Goal: Task Accomplishment & Management: Use online tool/utility

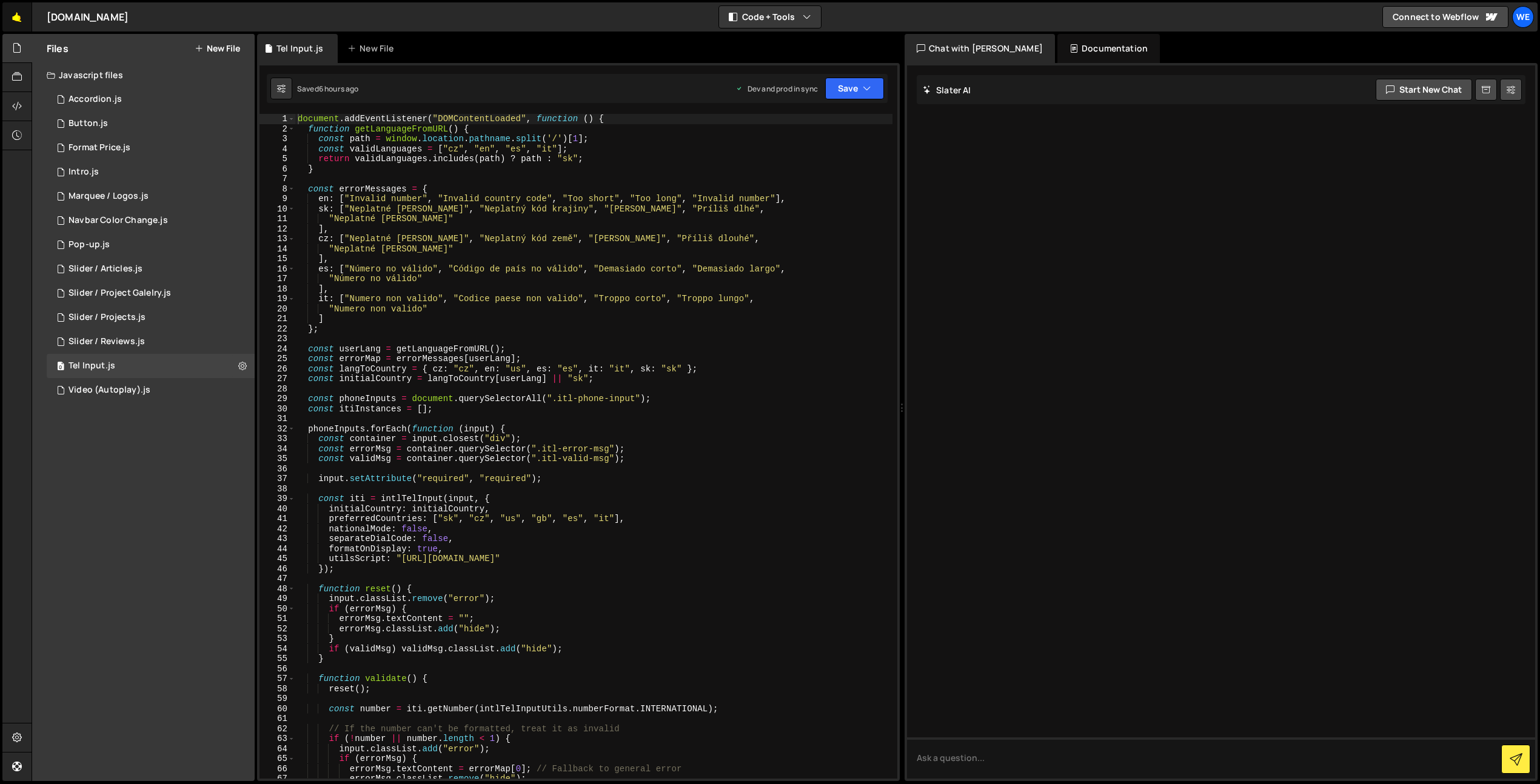
click at [24, 12] on link "🤙" at bounding box center [17, 16] width 30 height 29
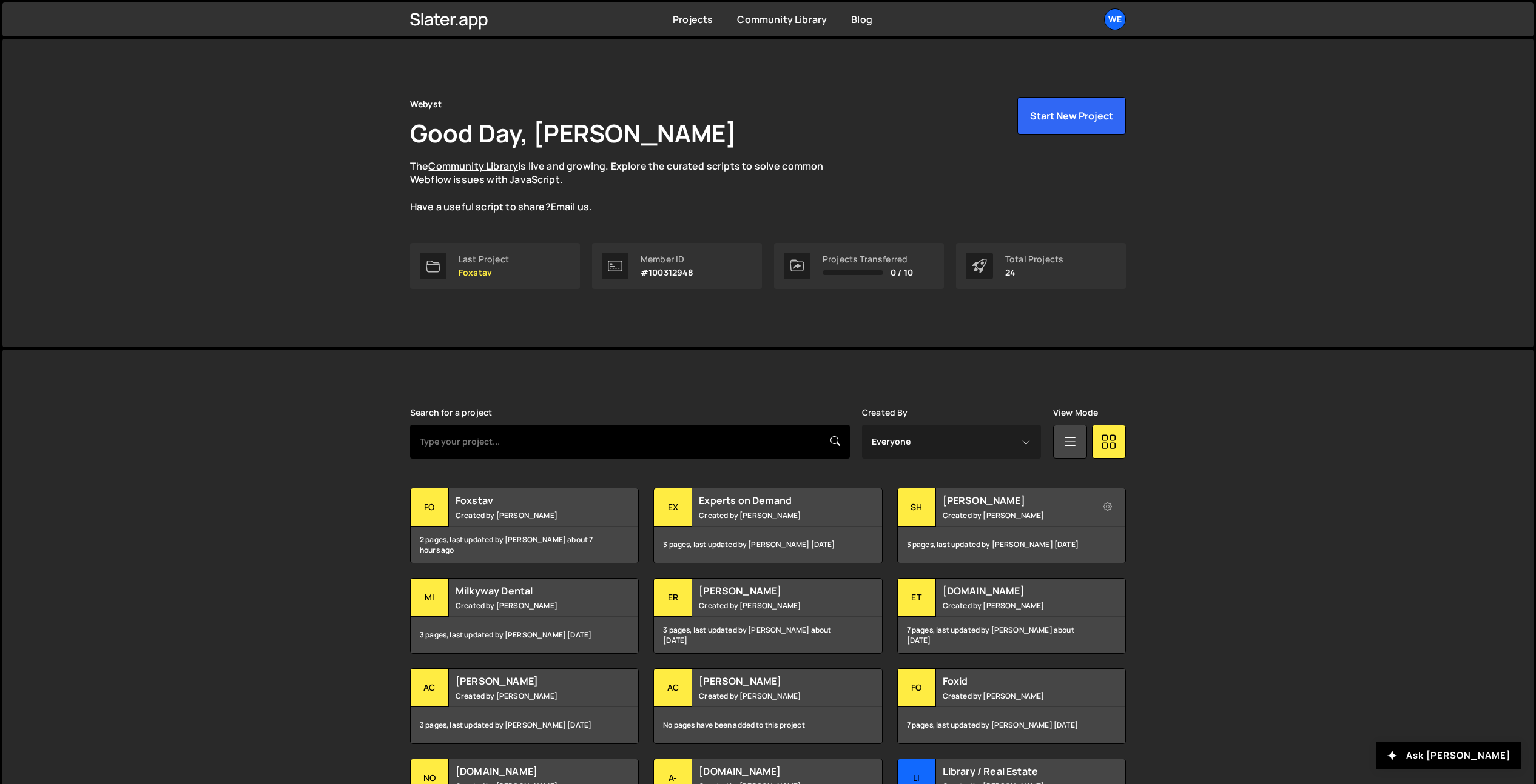
click at [525, 447] on input "text" at bounding box center [630, 441] width 440 height 34
type input "webyst"
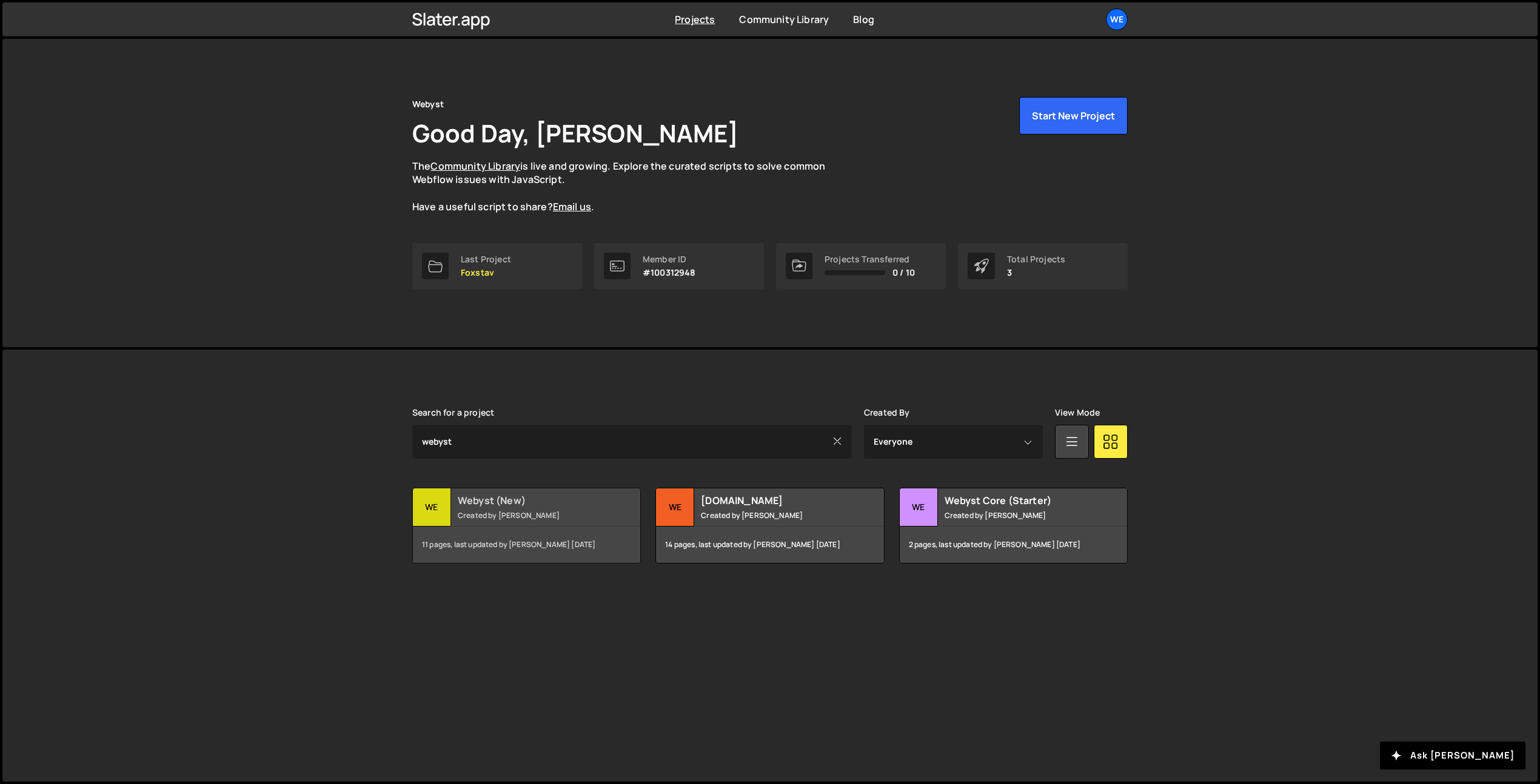
click at [562, 501] on h2 "Webyst (New)" at bounding box center [531, 501] width 146 height 13
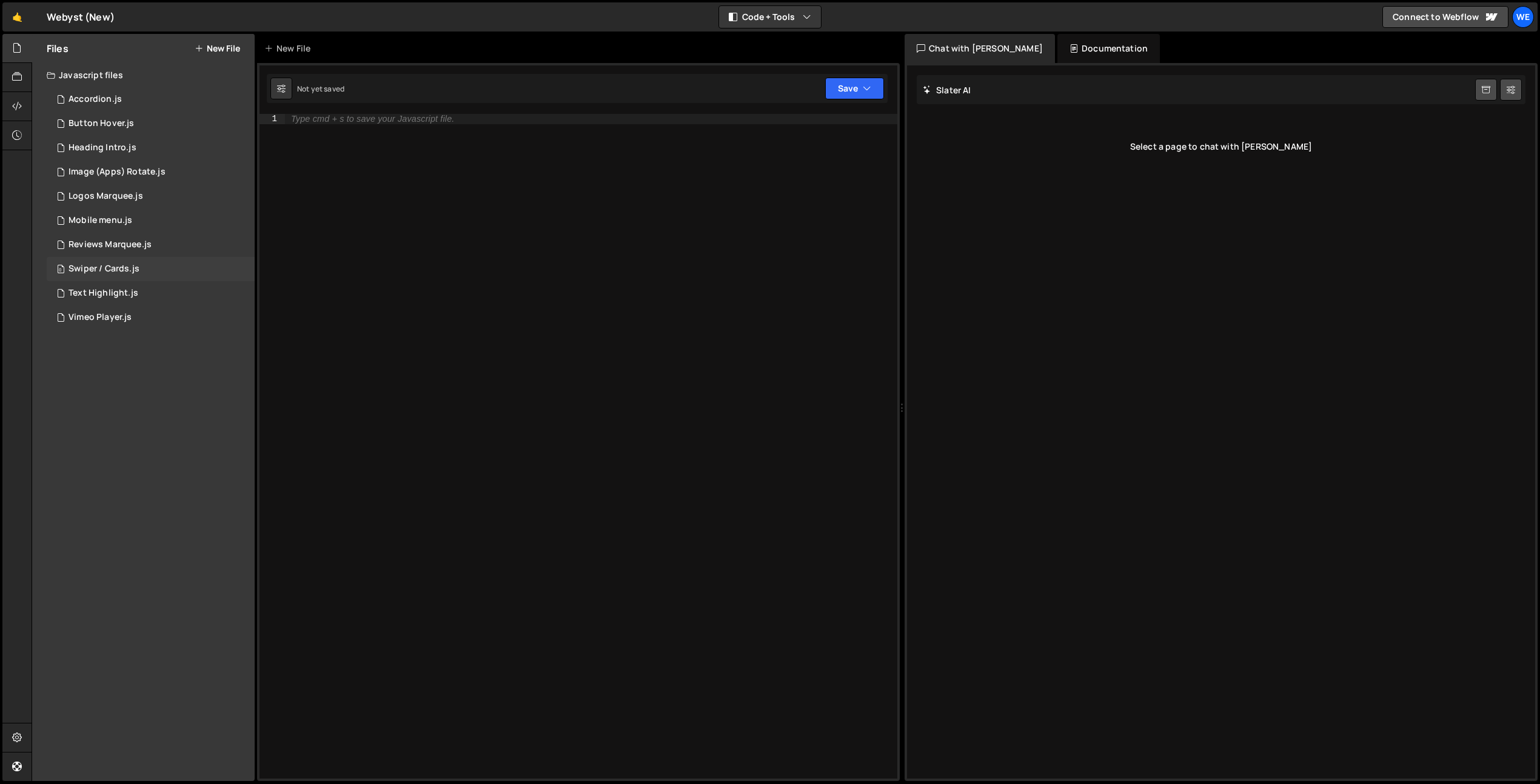
click at [180, 273] on div "0 Swiper / Cards.js 0" at bounding box center [151, 268] width 208 height 24
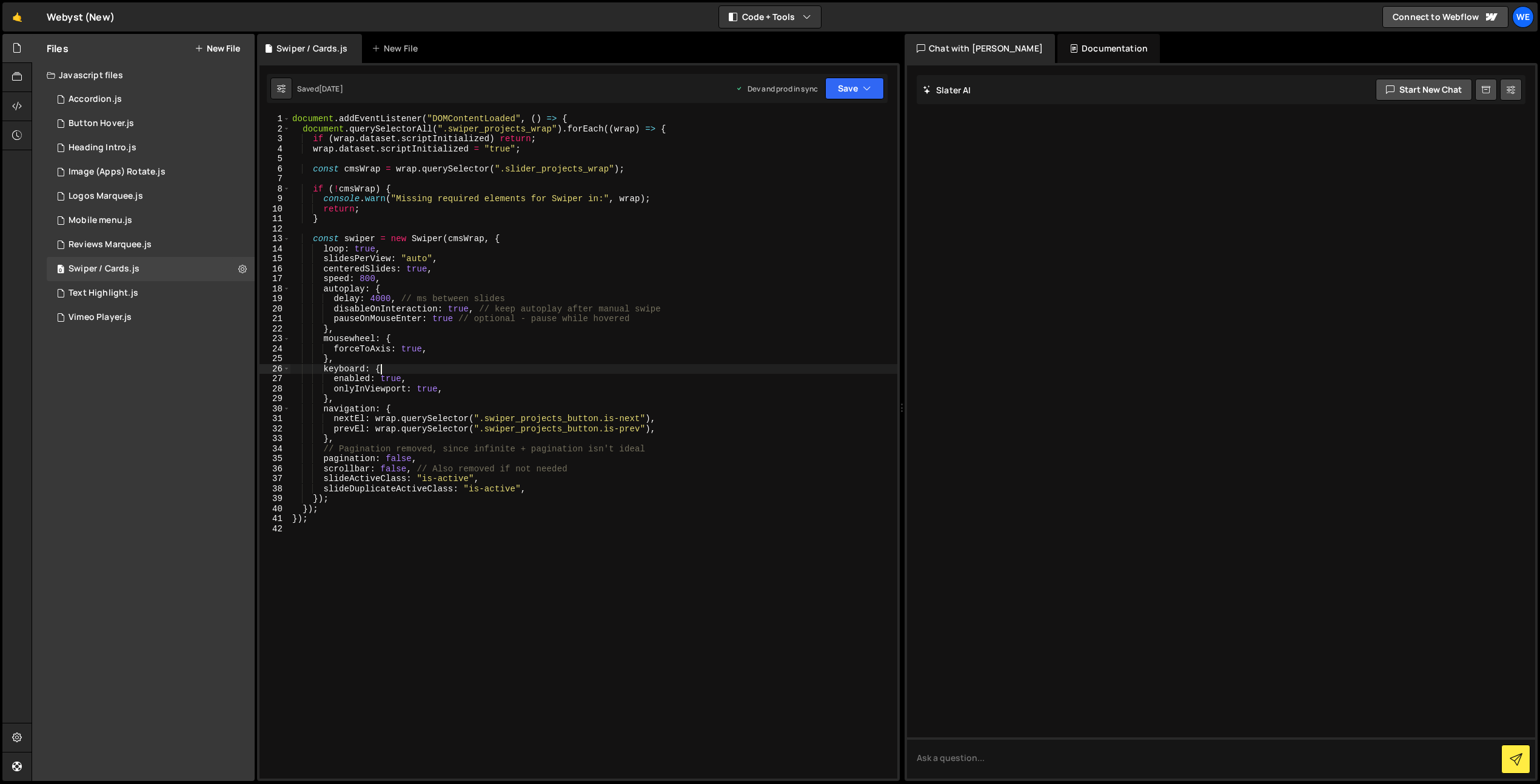
click at [565, 364] on div "document . addEventListener ( "DOMContentLoaded" , ( ) => { document . querySel…" at bounding box center [593, 456] width 607 height 685
type textarea "});"
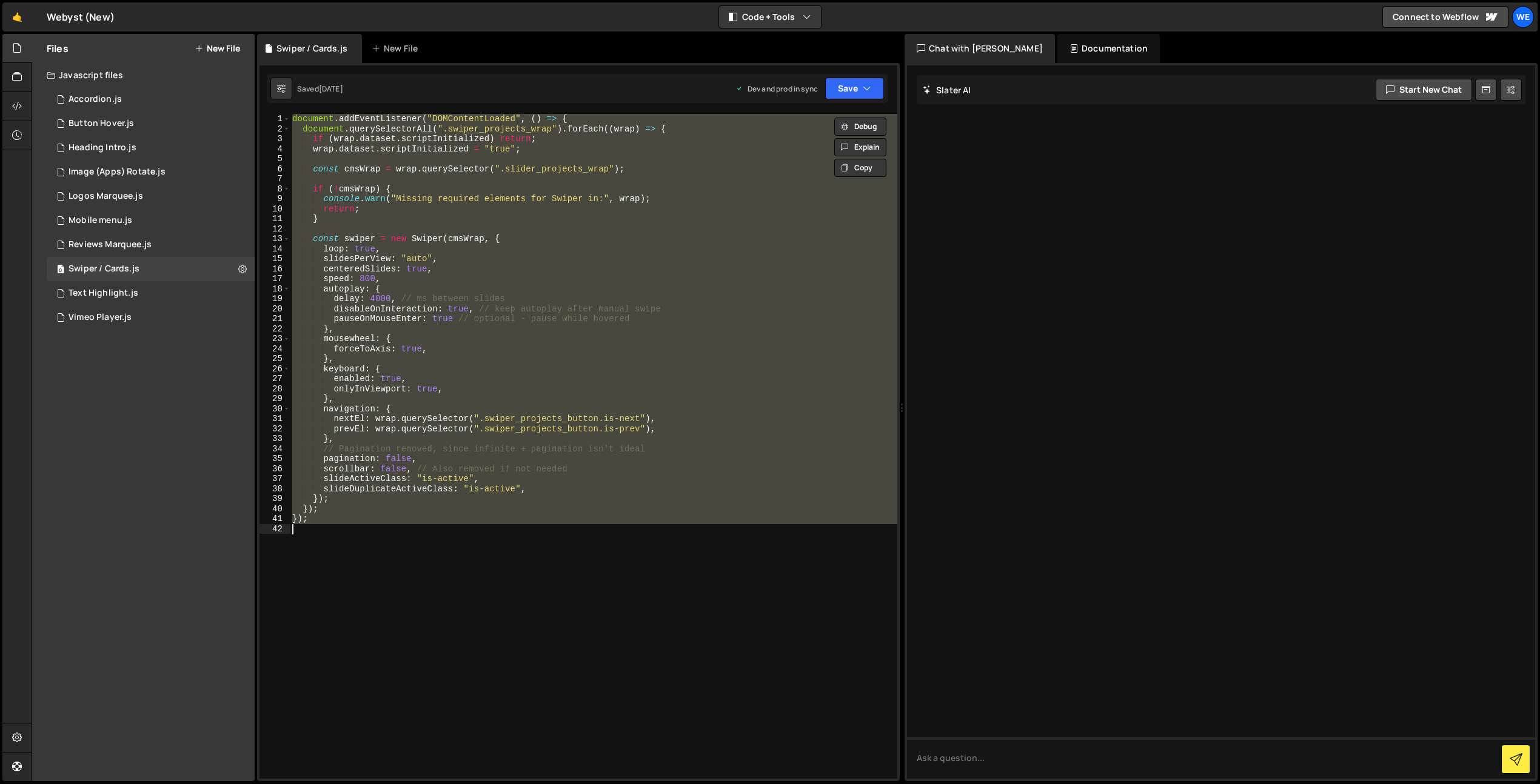
click at [408, 162] on div "document . addEventListener ( "DOMContentLoaded" , ( ) => { document . querySel…" at bounding box center [593, 456] width 607 height 685
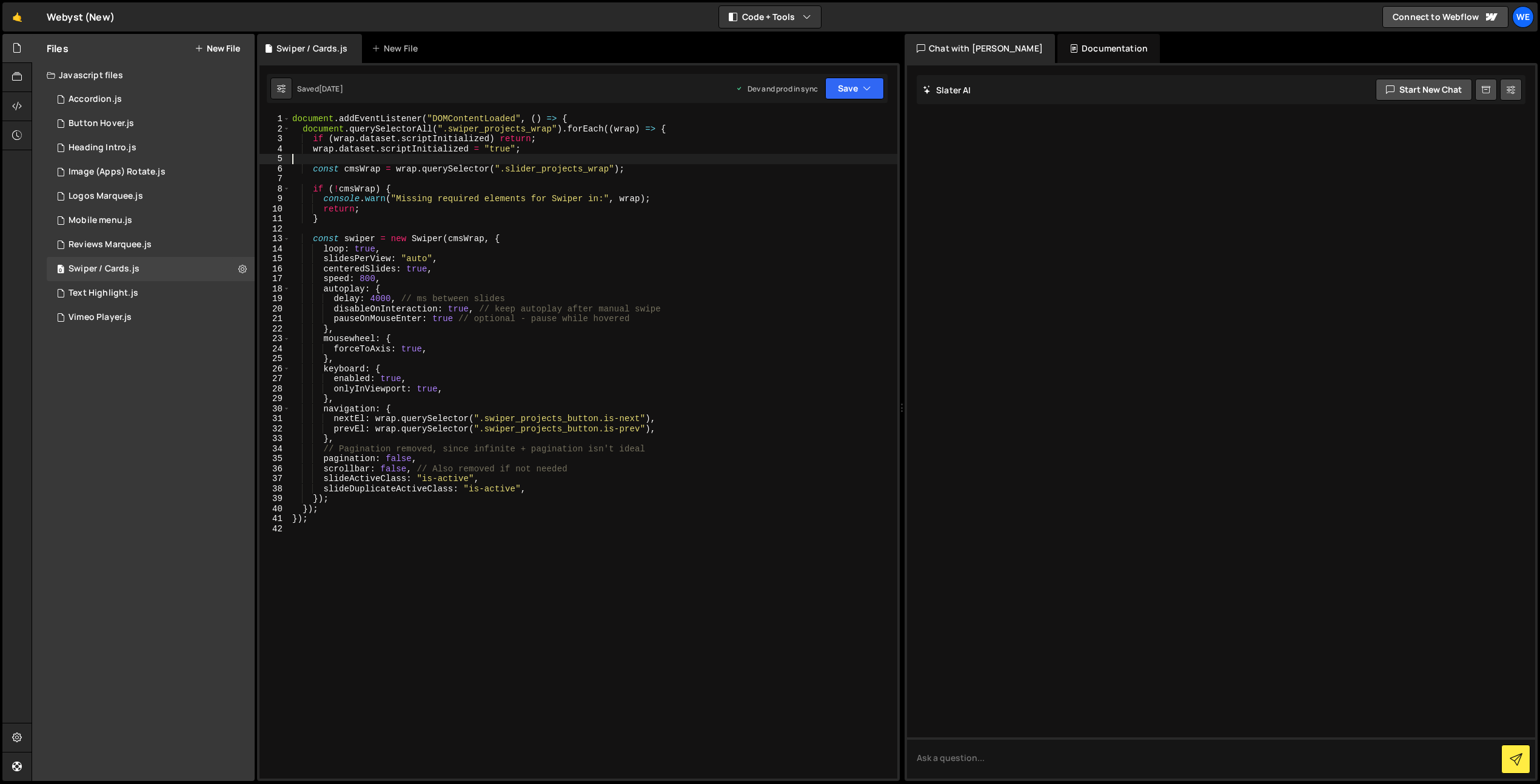
type textarea "});"
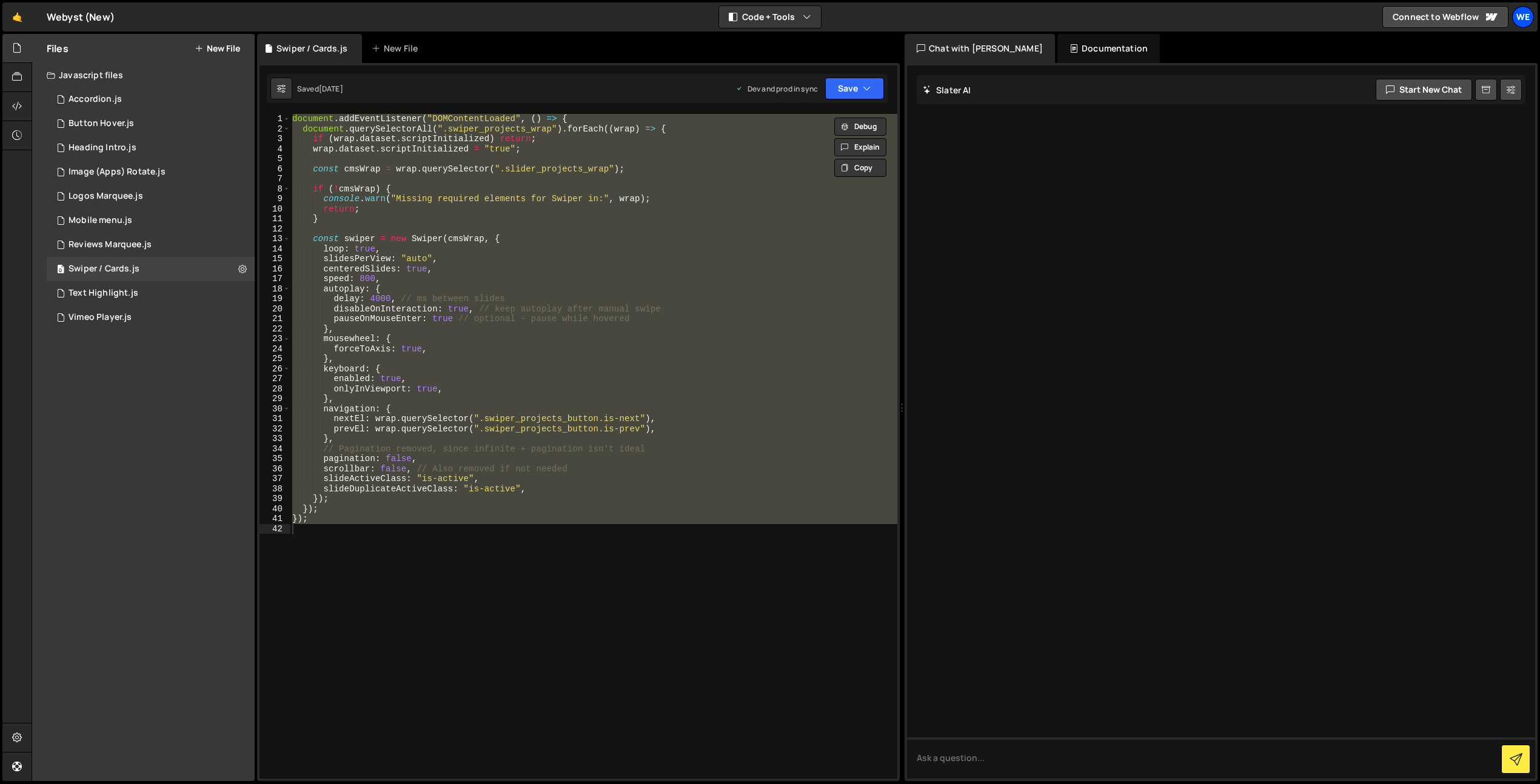
click at [1519, 18] on div "We" at bounding box center [1524, 16] width 21 height 21
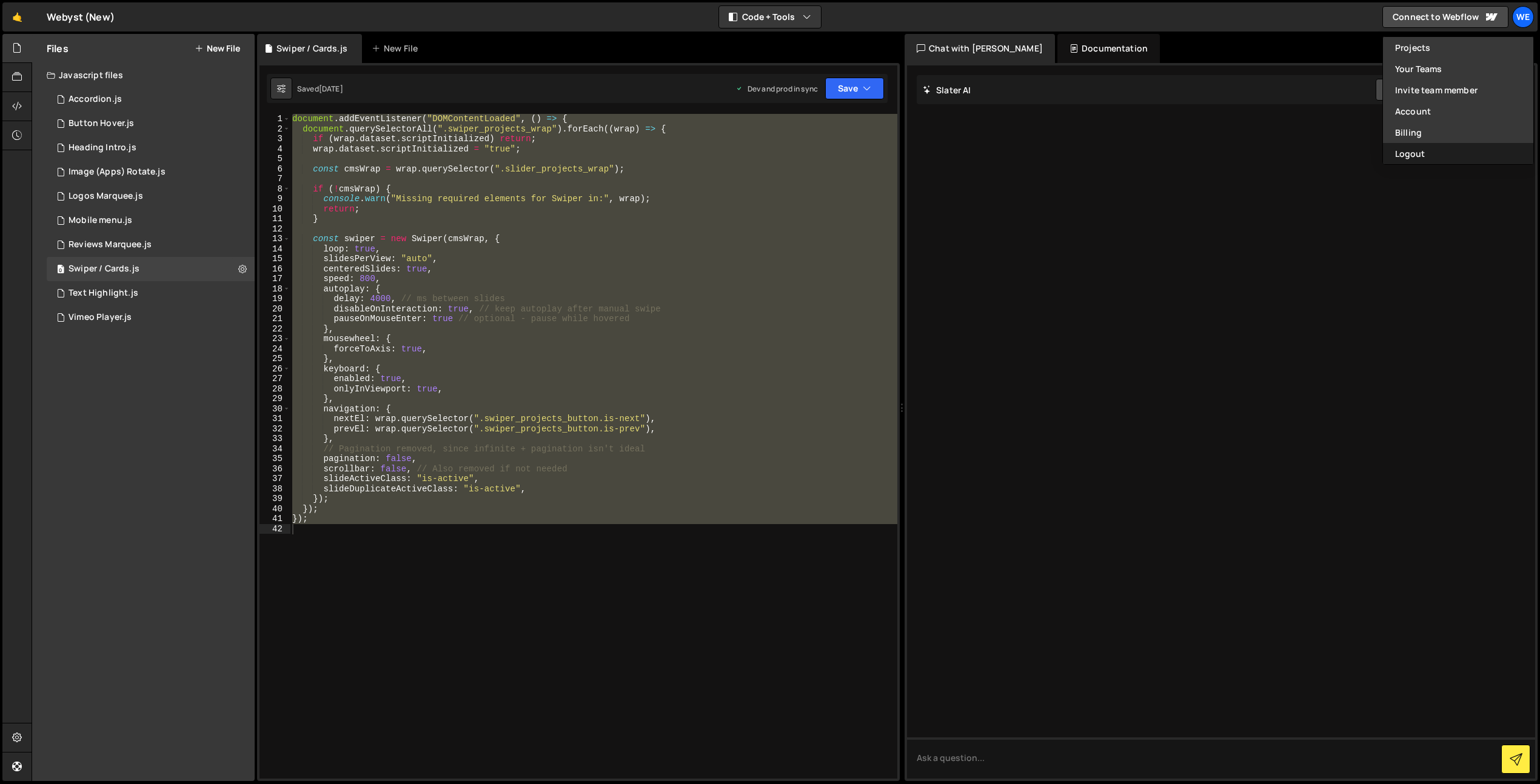
click at [1451, 151] on button "Logout" at bounding box center [1458, 154] width 151 height 21
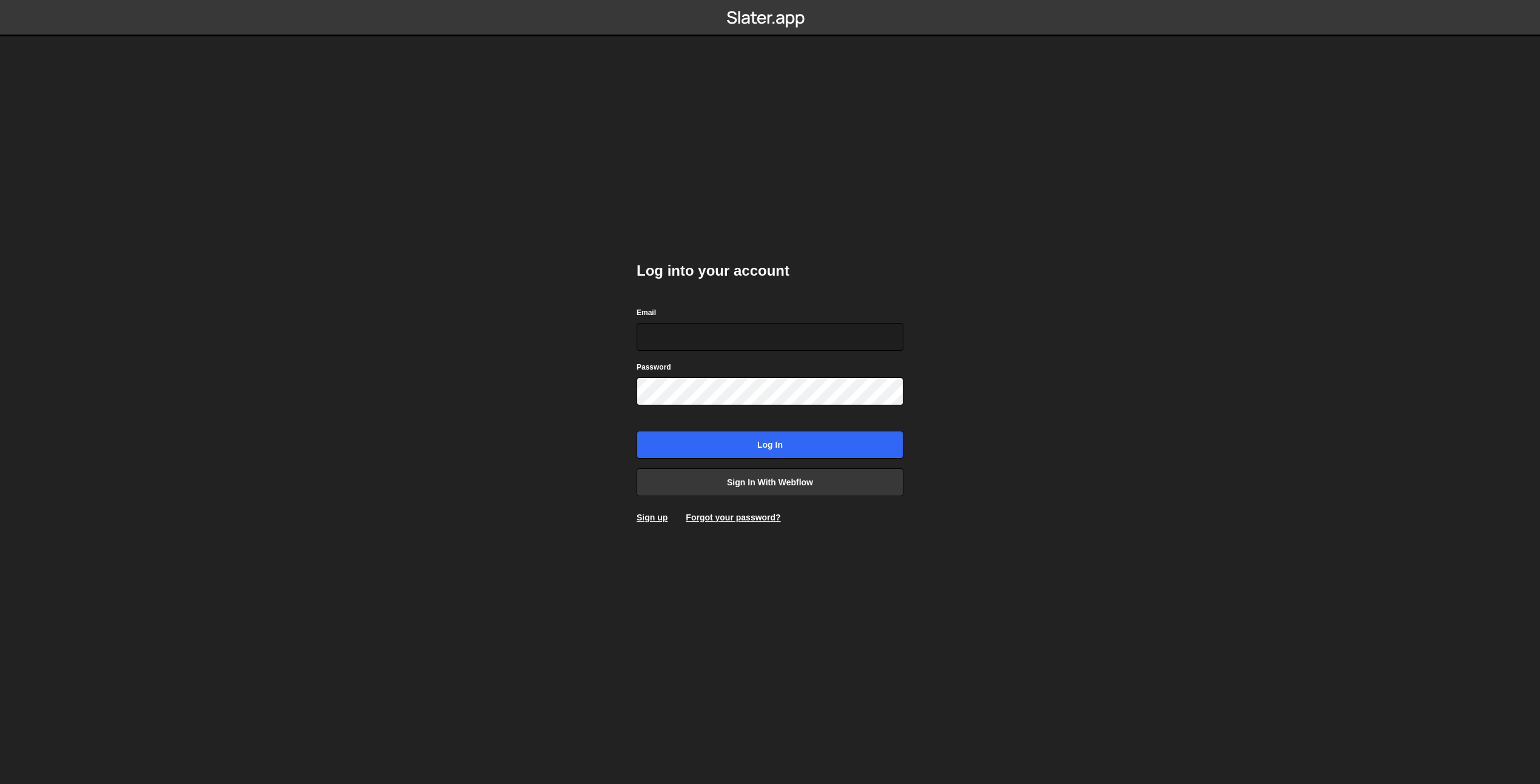
click at [519, 311] on body "Log into your account Email Password Log in Sign in with Webflow Sign up Forgot…" at bounding box center [770, 392] width 1540 height 784
click at [667, 332] on input "Email" at bounding box center [770, 337] width 267 height 28
click at [676, 357] on form "Email info Password Log in" at bounding box center [770, 382] width 267 height 152
click at [681, 341] on input "info" at bounding box center [770, 337] width 267 height 28
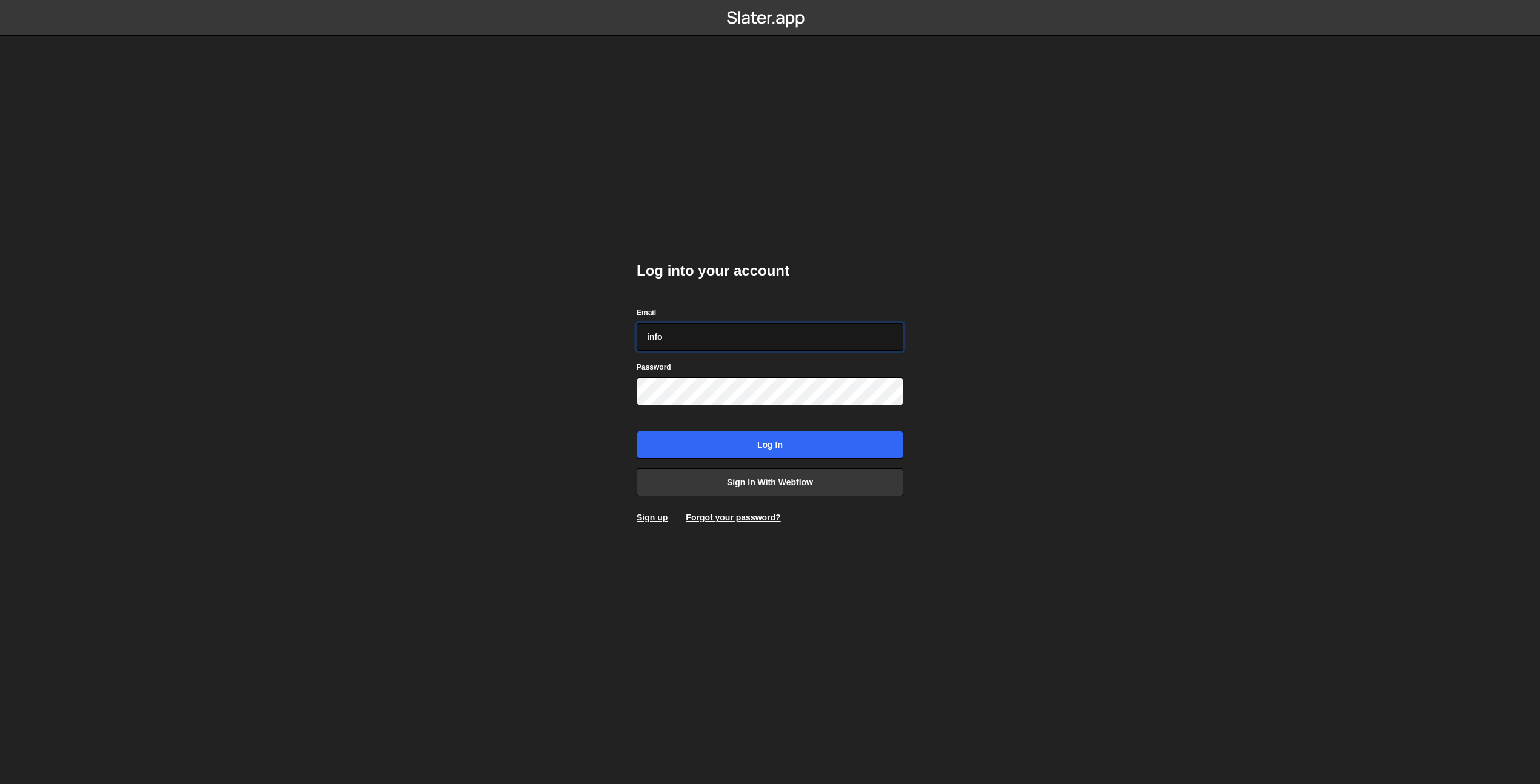
click at [681, 341] on input "info" at bounding box center [770, 337] width 267 height 28
paste input "@ehdcdigital.com"
type input "info@ehdcdigital.com"
click at [709, 354] on form "Email info@ehdcdigital.com Password Log in" at bounding box center [770, 382] width 267 height 152
click at [674, 459] on div "Log into your account Email info@ehdcdigital.com Password Log in Sign in with W…" at bounding box center [770, 392] width 267 height 299
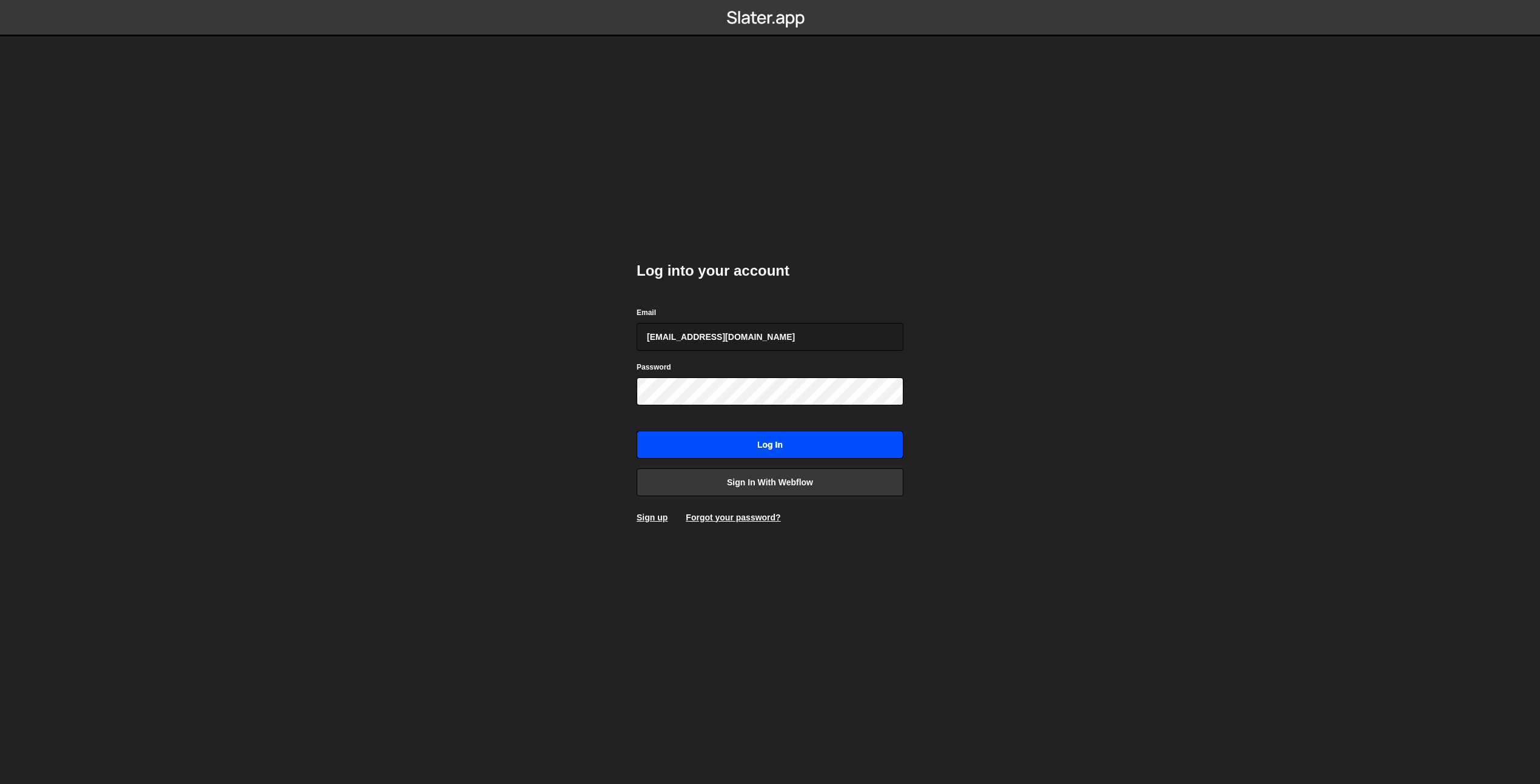
click at [679, 446] on input "Log in" at bounding box center [770, 445] width 267 height 28
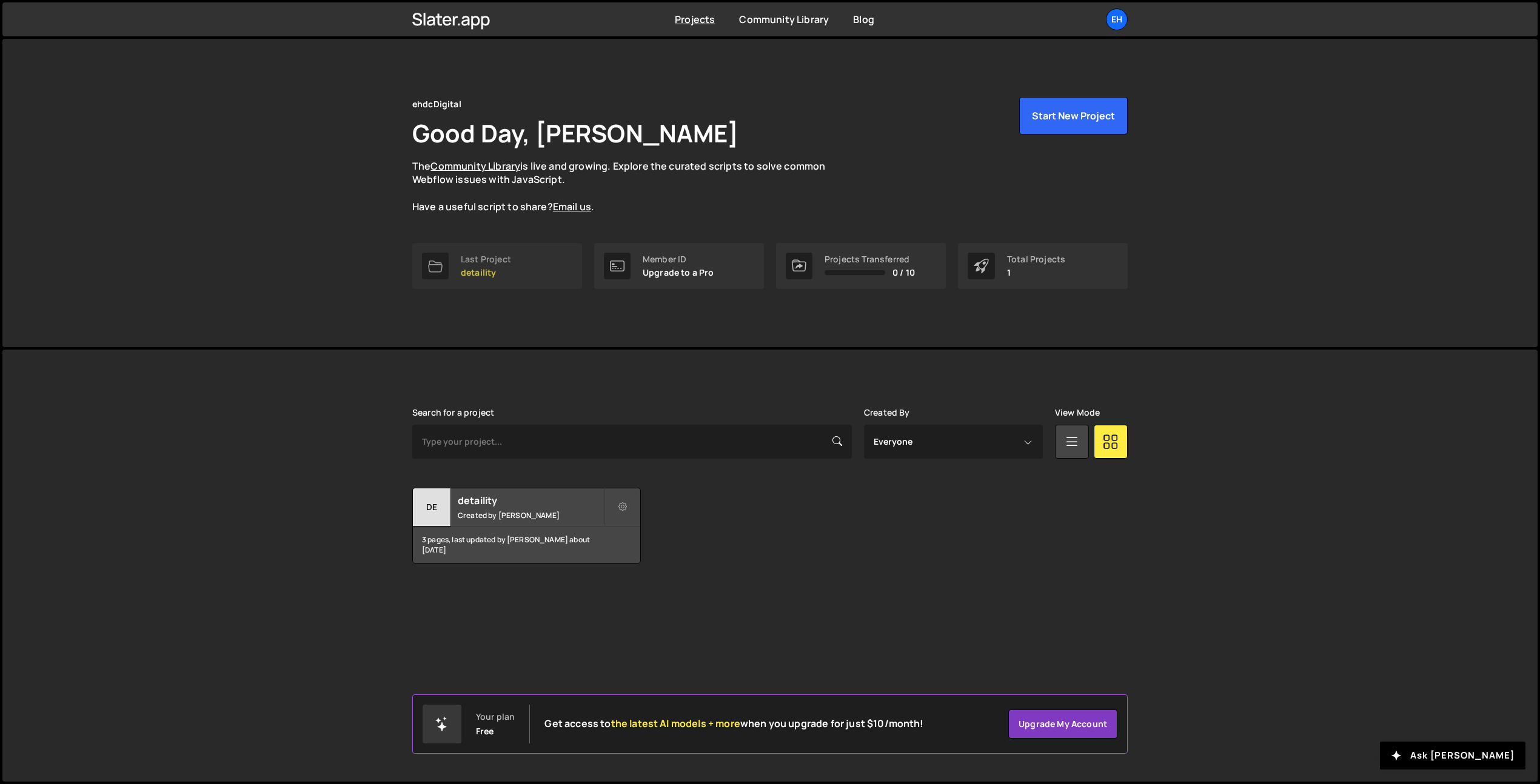
click at [512, 264] on link "Last Project detaility" at bounding box center [497, 266] width 170 height 46
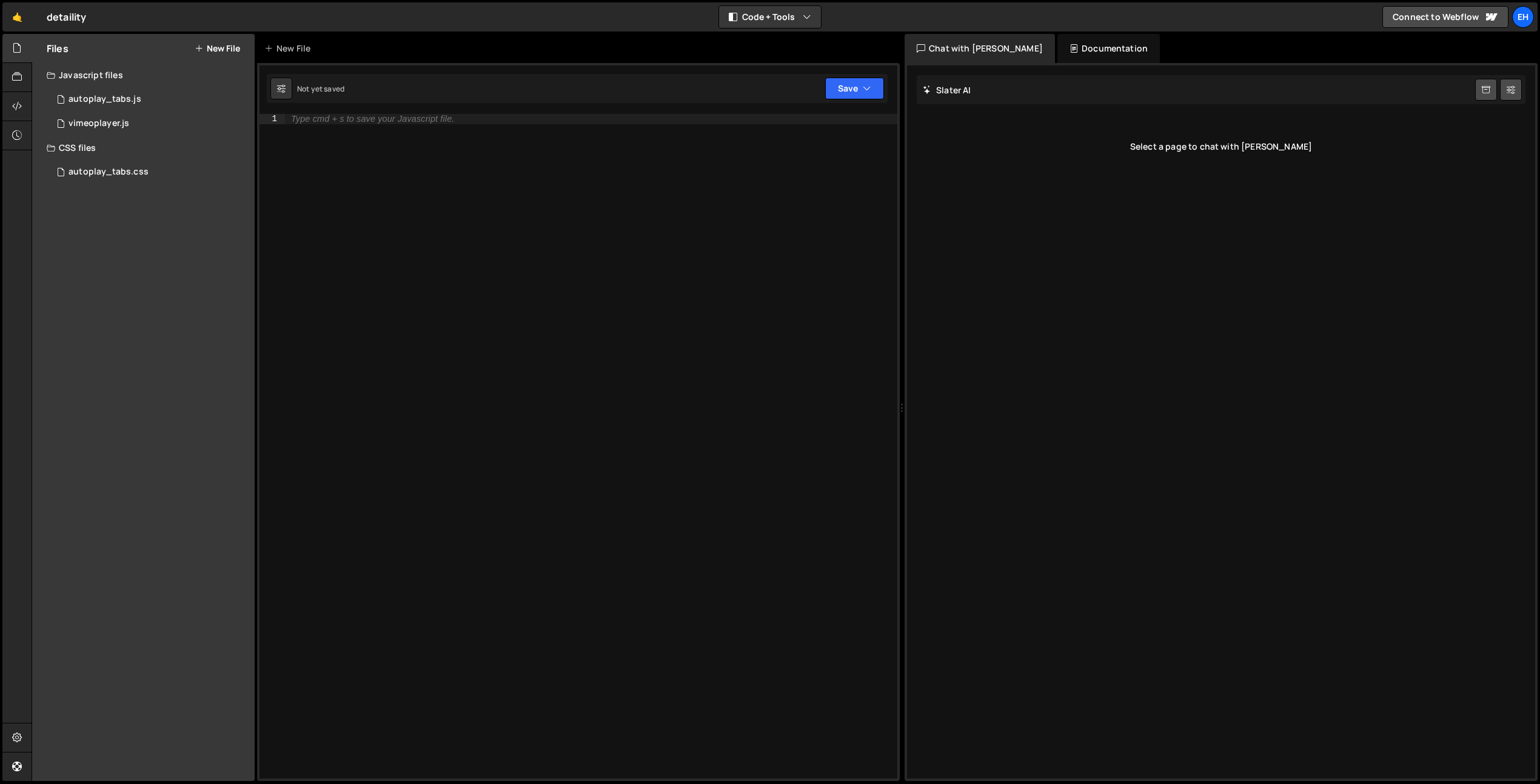
click at [213, 44] on button "New File" at bounding box center [217, 49] width 45 height 10
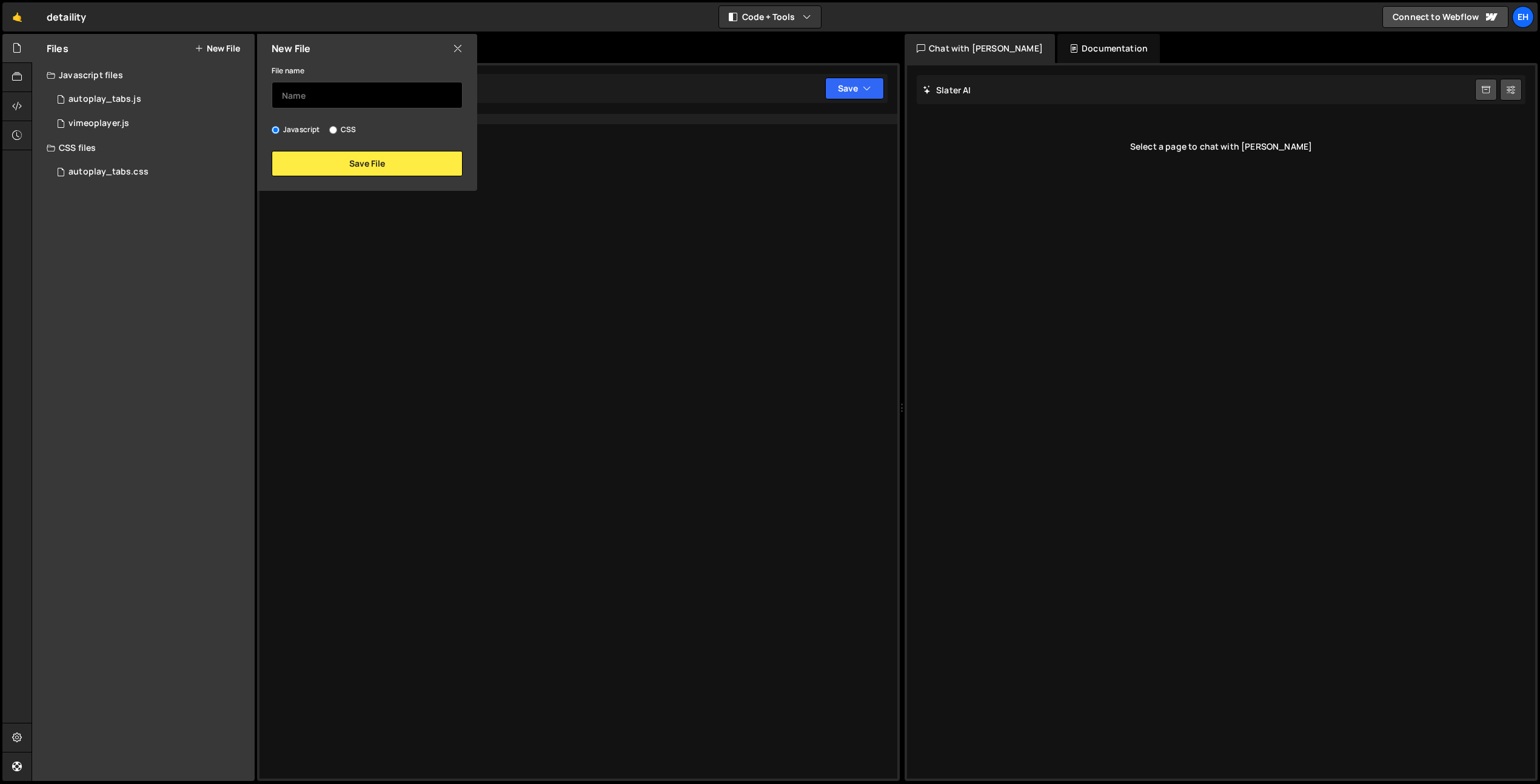
click at [344, 97] on input "text" at bounding box center [367, 95] width 191 height 26
type input "wireframes swiper"
click at [369, 157] on button "Save File" at bounding box center [367, 163] width 191 height 26
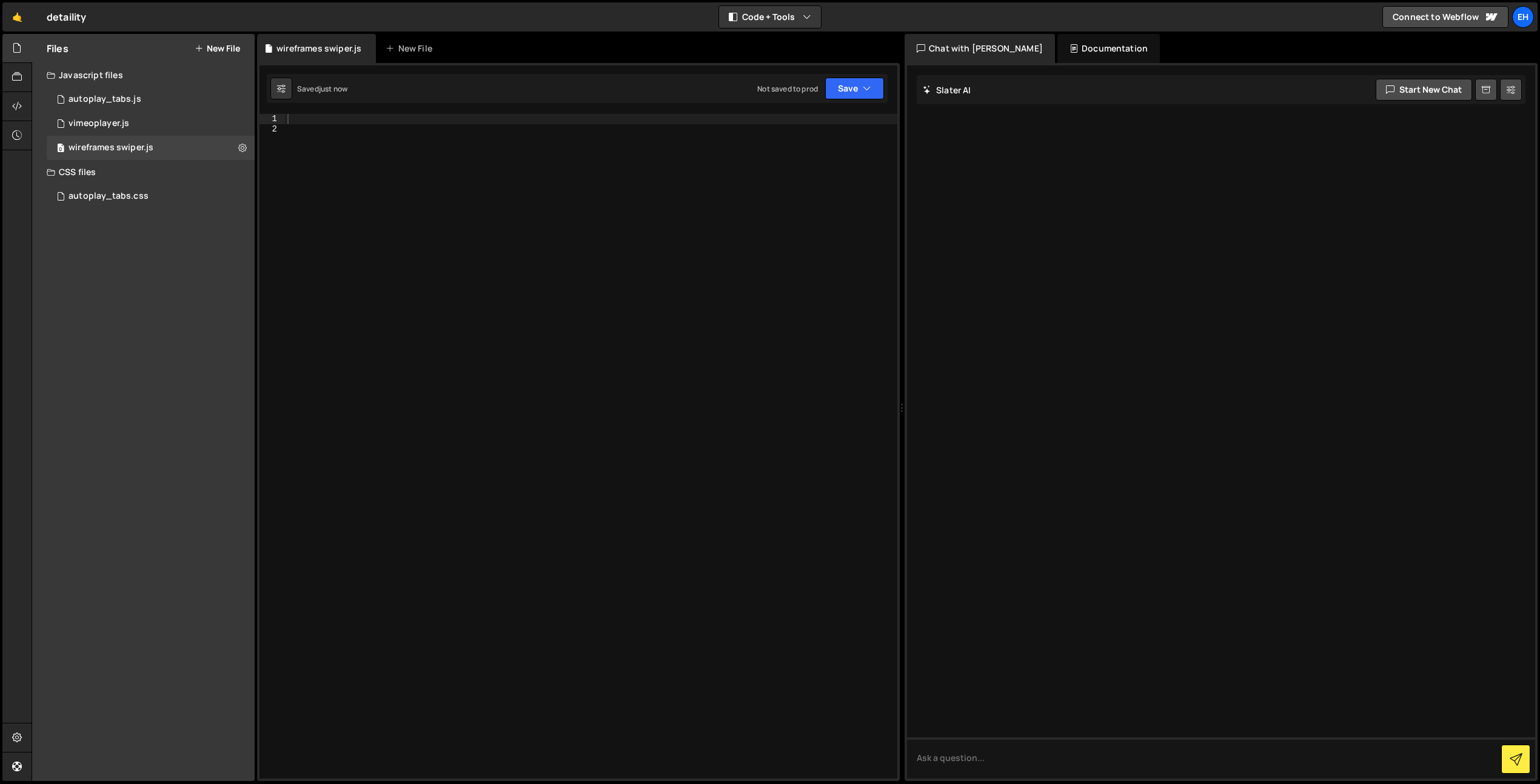
click at [354, 154] on div at bounding box center [591, 456] width 612 height 685
click at [321, 114] on div at bounding box center [591, 456] width 612 height 685
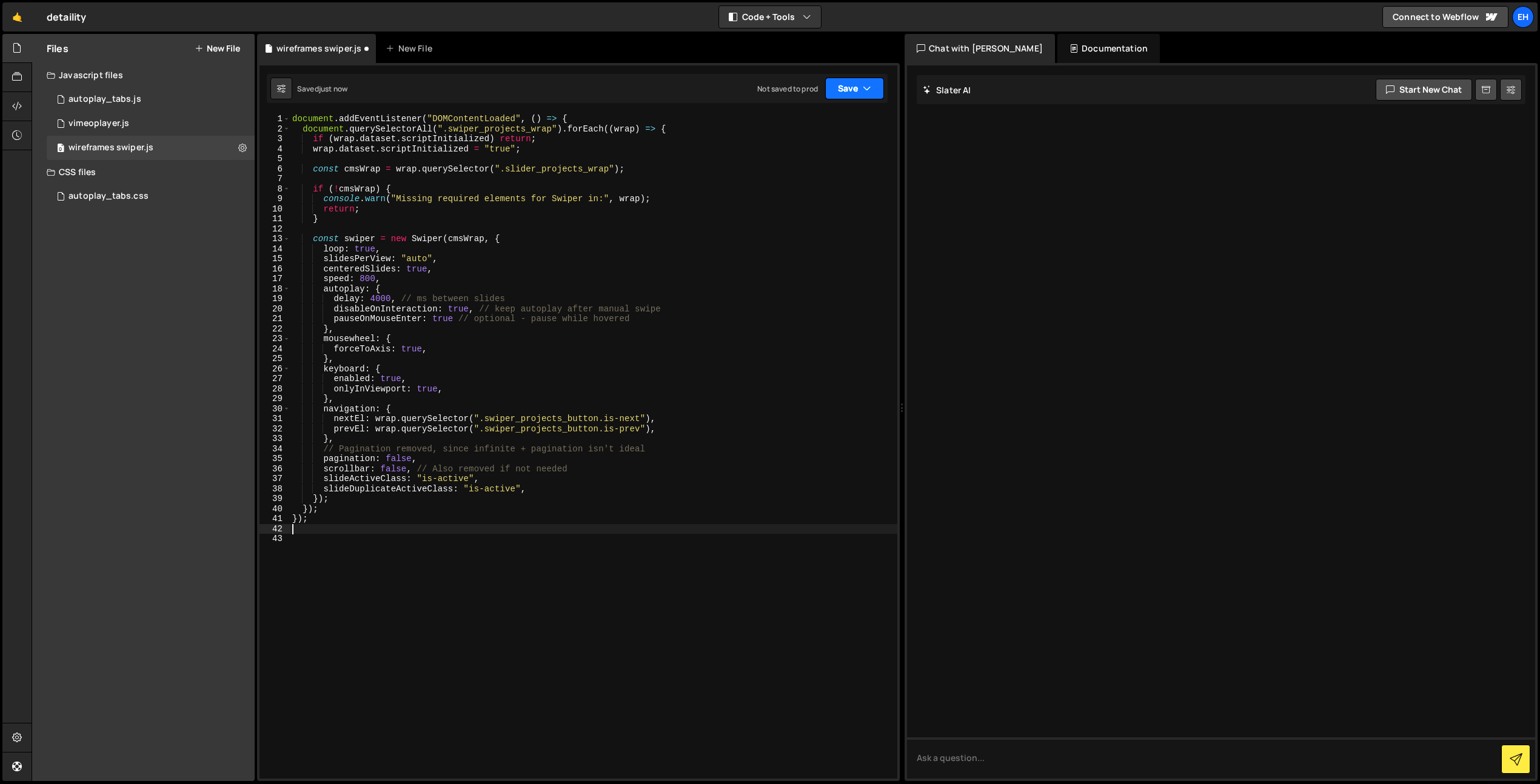
click at [870, 90] on icon "button" at bounding box center [867, 88] width 8 height 12
click at [822, 158] on div "Save to Production S" at bounding box center [813, 157] width 126 height 12
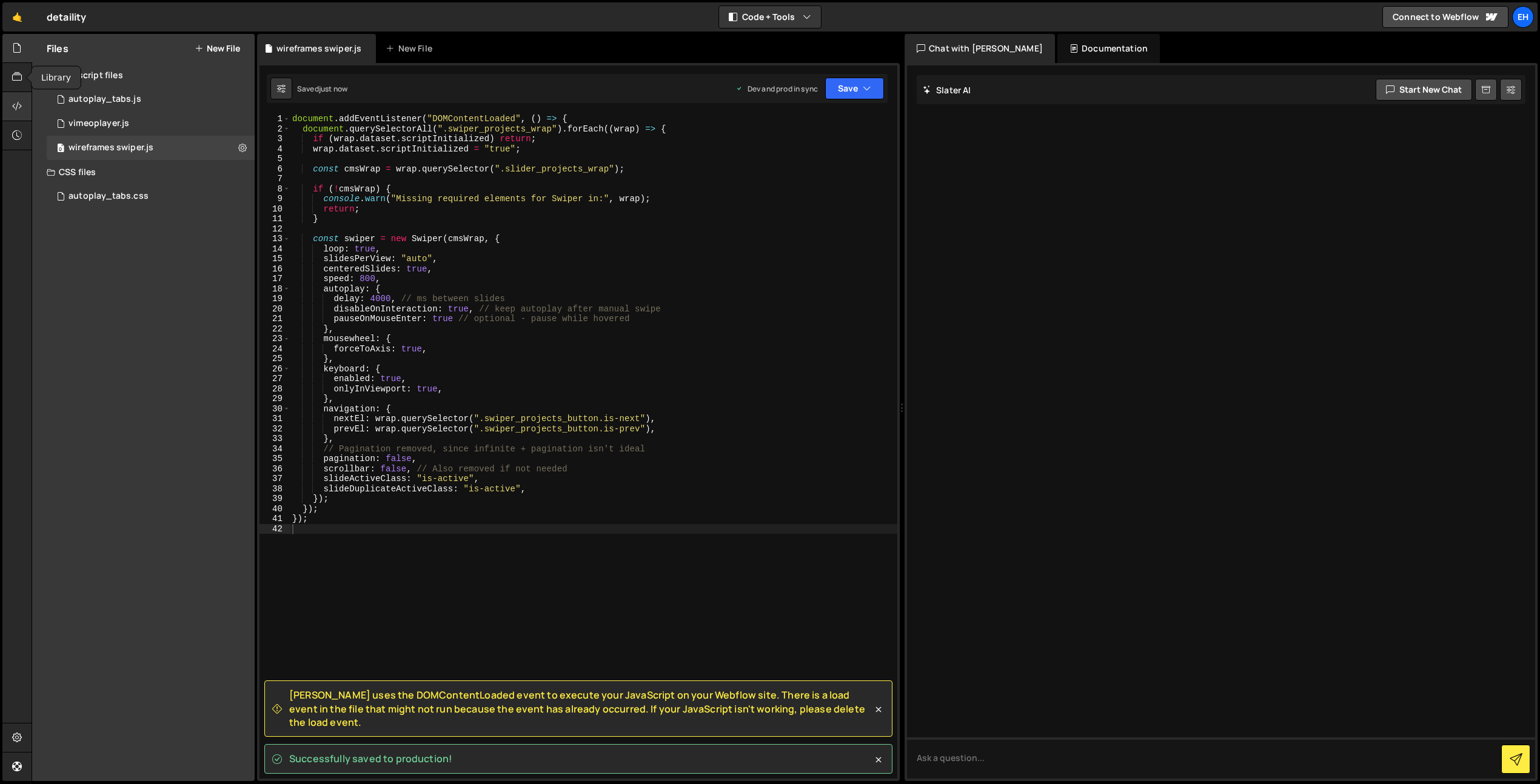
click at [12, 100] on icon at bounding box center [17, 106] width 10 height 13
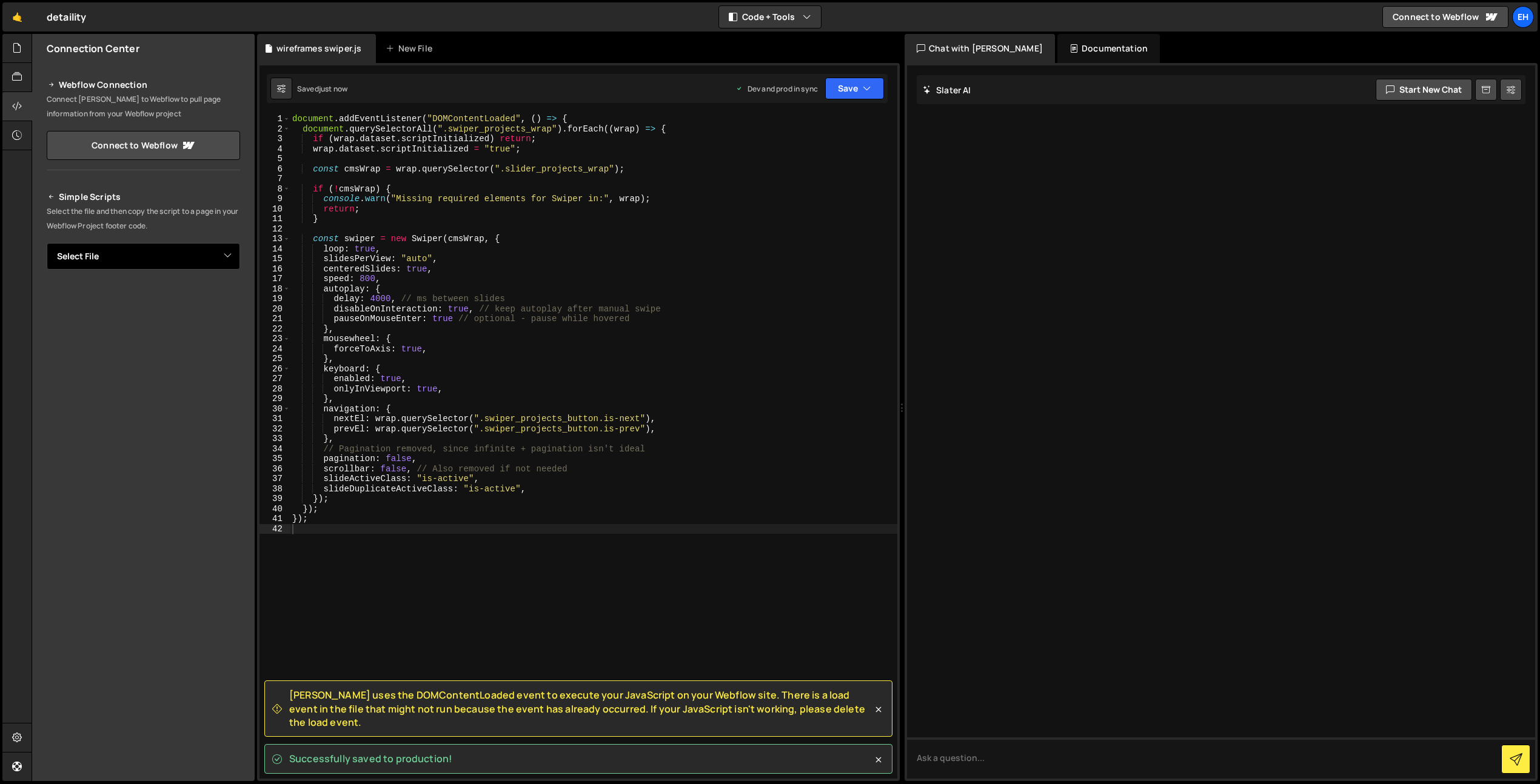
click at [217, 263] on select "Select File autoplay_tabs.js vimeoplayer.js autoplay_tabs.css wireframes swiper…" at bounding box center [143, 256] width 194 height 26
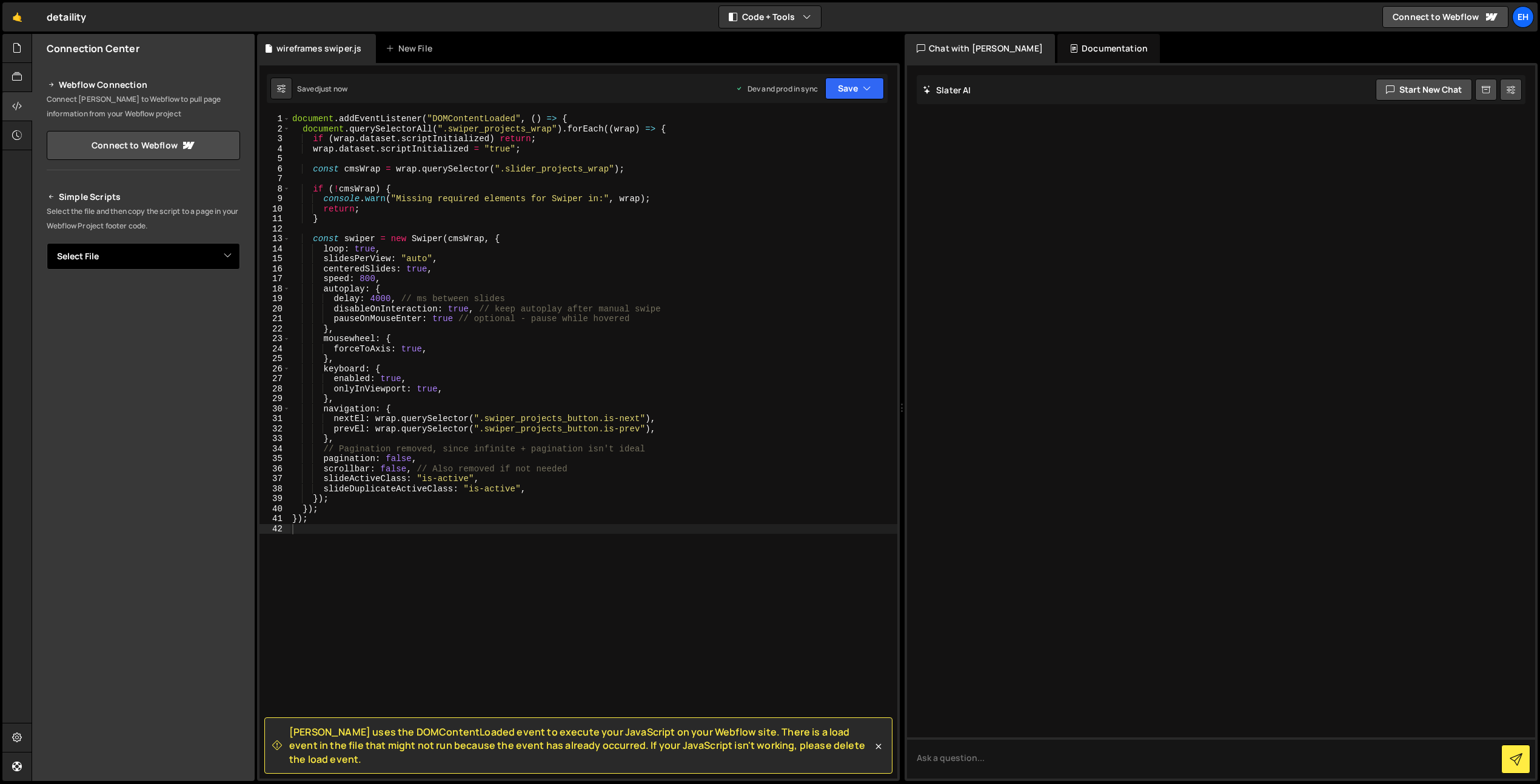
select select "45599"
click at [47, 243] on select "Select File autoplay_tabs.js vimeoplayer.js autoplay_tabs.css wireframes swiper…" at bounding box center [143, 256] width 194 height 26
click at [225, 296] on button "Button group with nested dropdown" at bounding box center [232, 297] width 17 height 26
click at [213, 339] on link "Copy Production js" at bounding box center [190, 338] width 101 height 17
click at [405, 572] on div "document . addEventListener ( "DOMContentLoaded" , ( ) => { document . querySel…" at bounding box center [593, 456] width 607 height 685
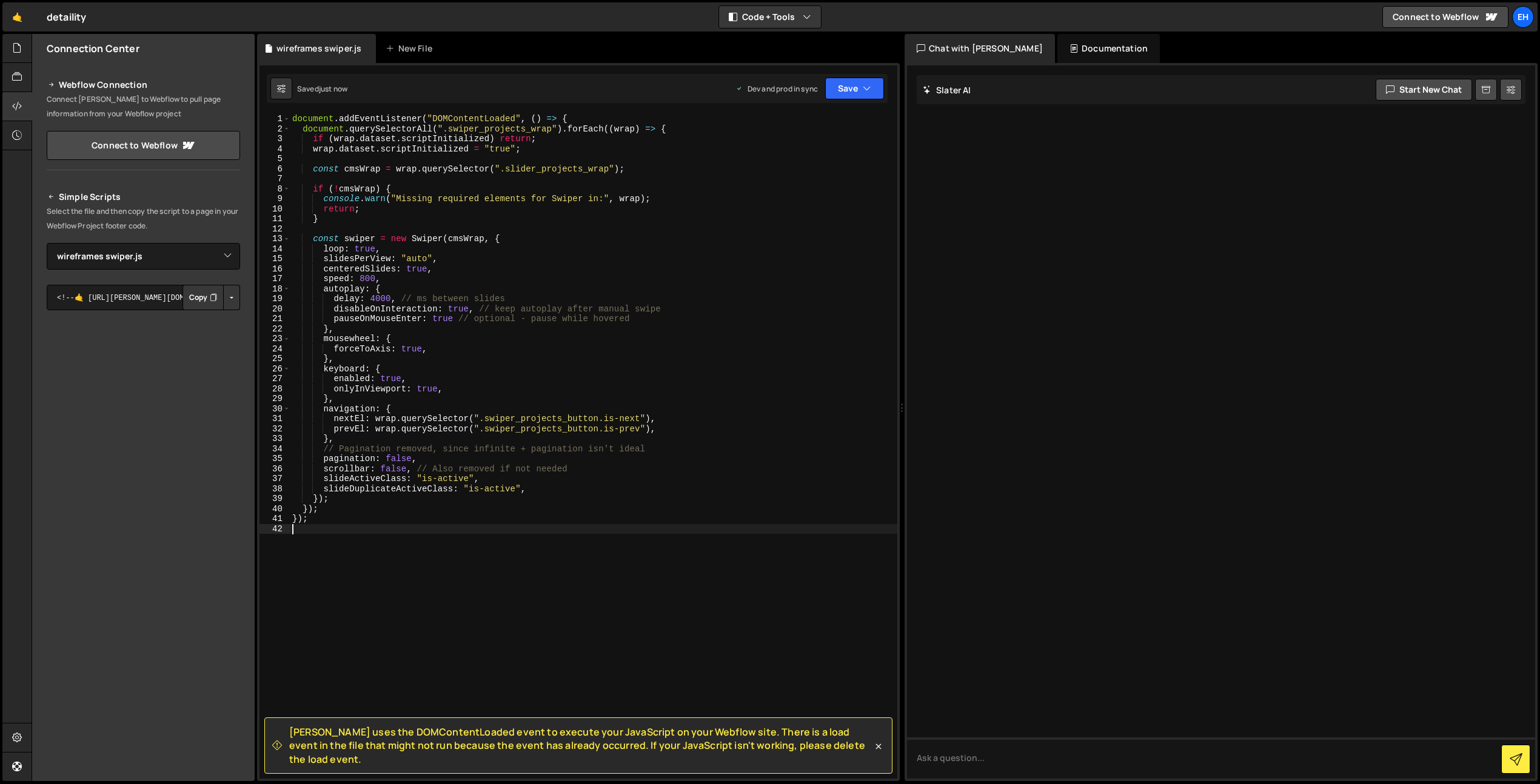
paste textarea "<script src="[URL][DOMAIN_NAME][PERSON_NAME][PERSON_NAME]"></script>"
type textarea "<script src="[URL][DOMAIN_NAME][PERSON_NAME][PERSON_NAME]"></script>"
click at [868, 88] on icon "button" at bounding box center [867, 88] width 8 height 12
click at [814, 156] on div "Save to Production S" at bounding box center [813, 157] width 126 height 12
